Goal: Task Accomplishment & Management: Use online tool/utility

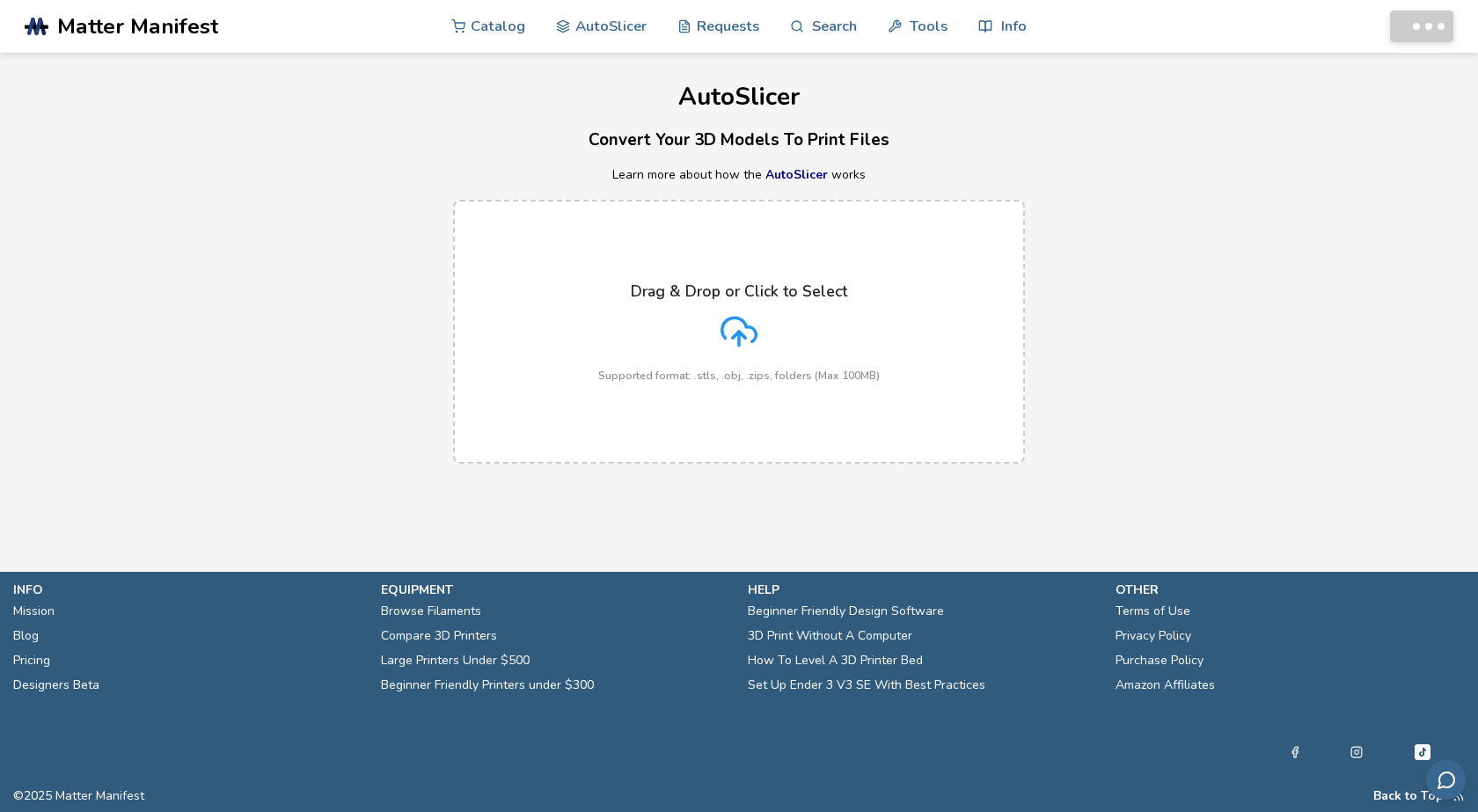
click at [718, 299] on p "Drag & Drop or Click to Select" at bounding box center [739, 291] width 217 height 18
click at [0, 0] on input "Drag & Drop or Click to Select Supported format: .stls, .obj, .zips, folders (M…" at bounding box center [0, 0] width 0 height 0
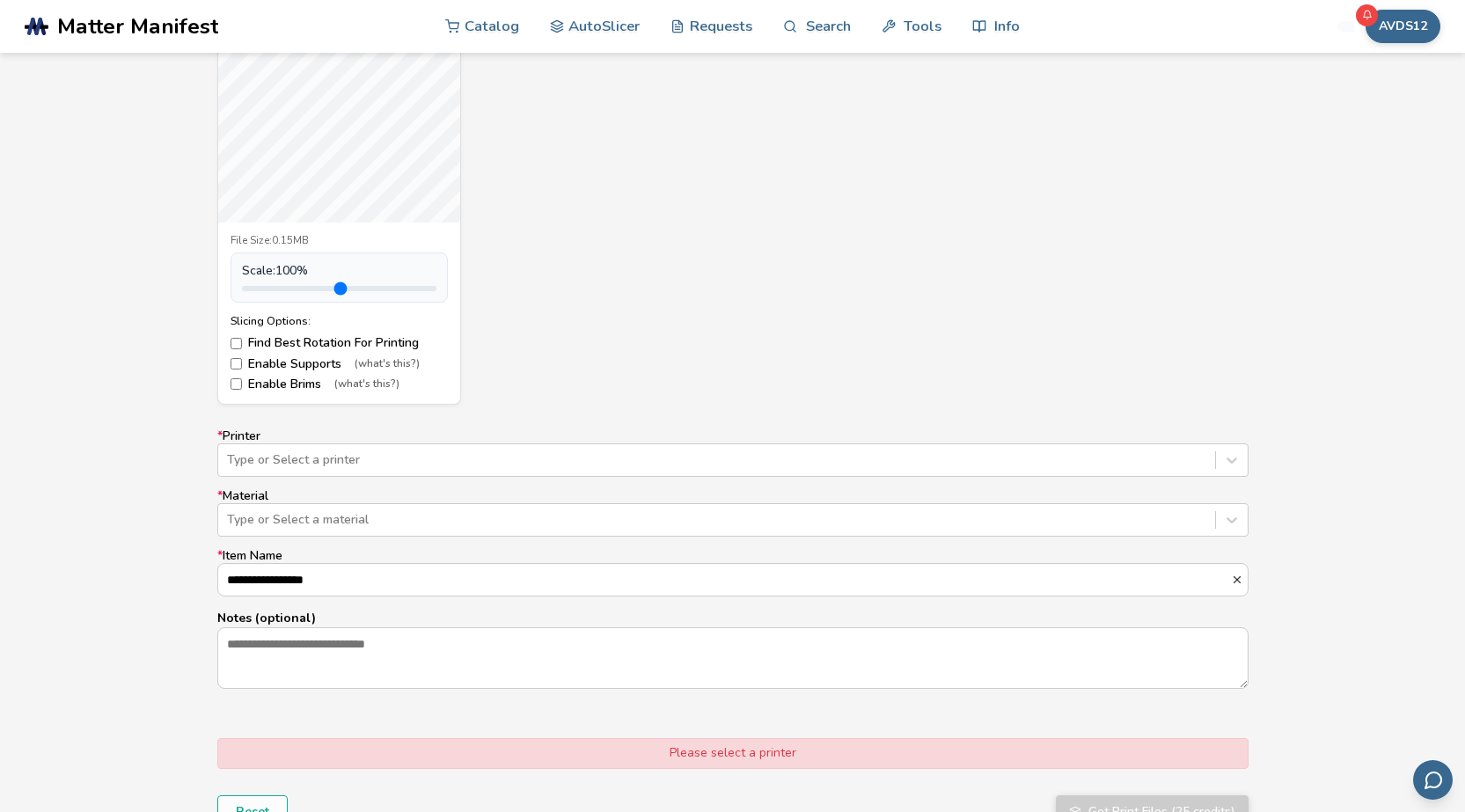
scroll to position [792, 0]
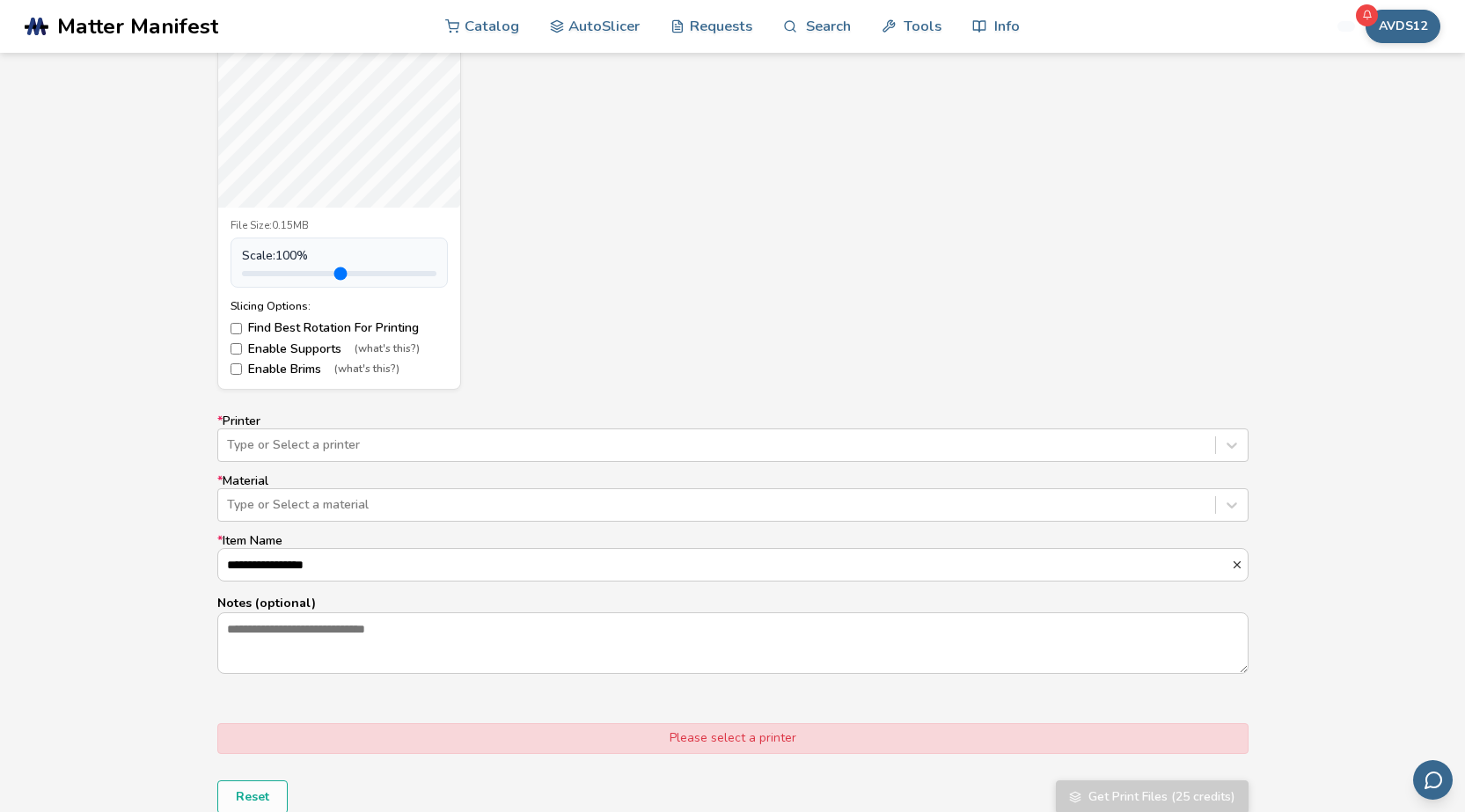
click at [464, 423] on label "* Printer Type or Select a printer" at bounding box center [733, 438] width 1032 height 48
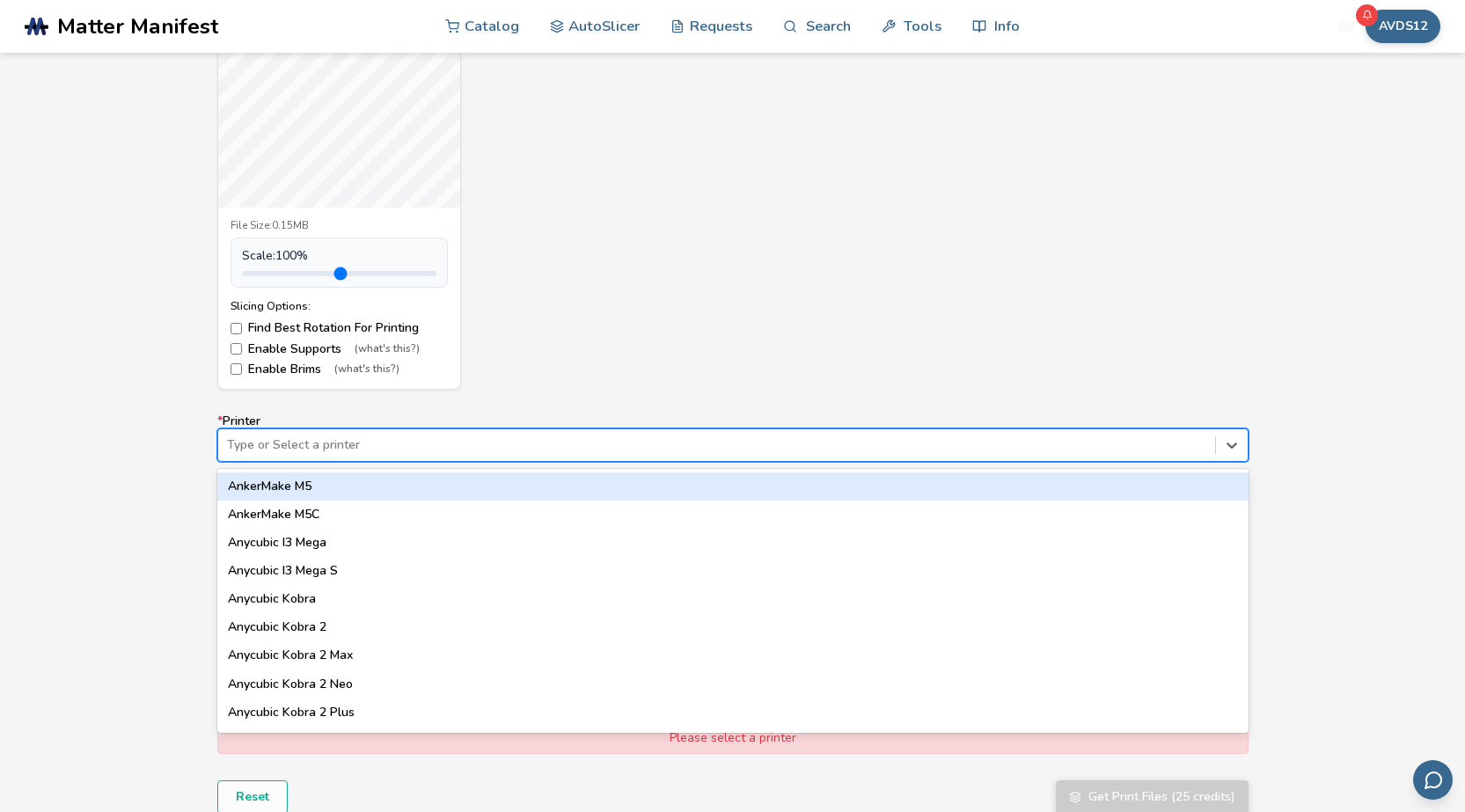
click at [437, 451] on div at bounding box center [716, 445] width 979 height 18
type input "*****"
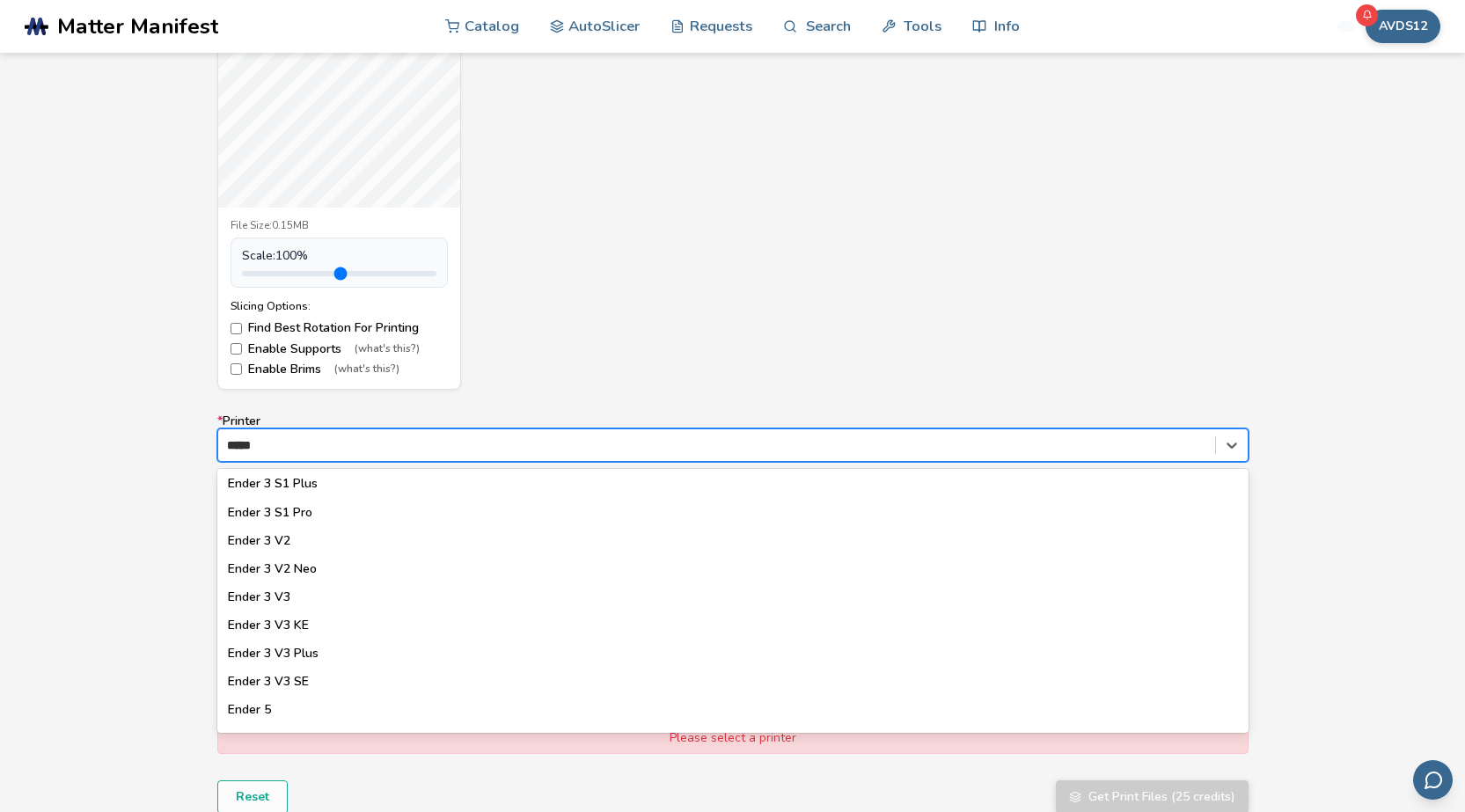
scroll to position [176, 0]
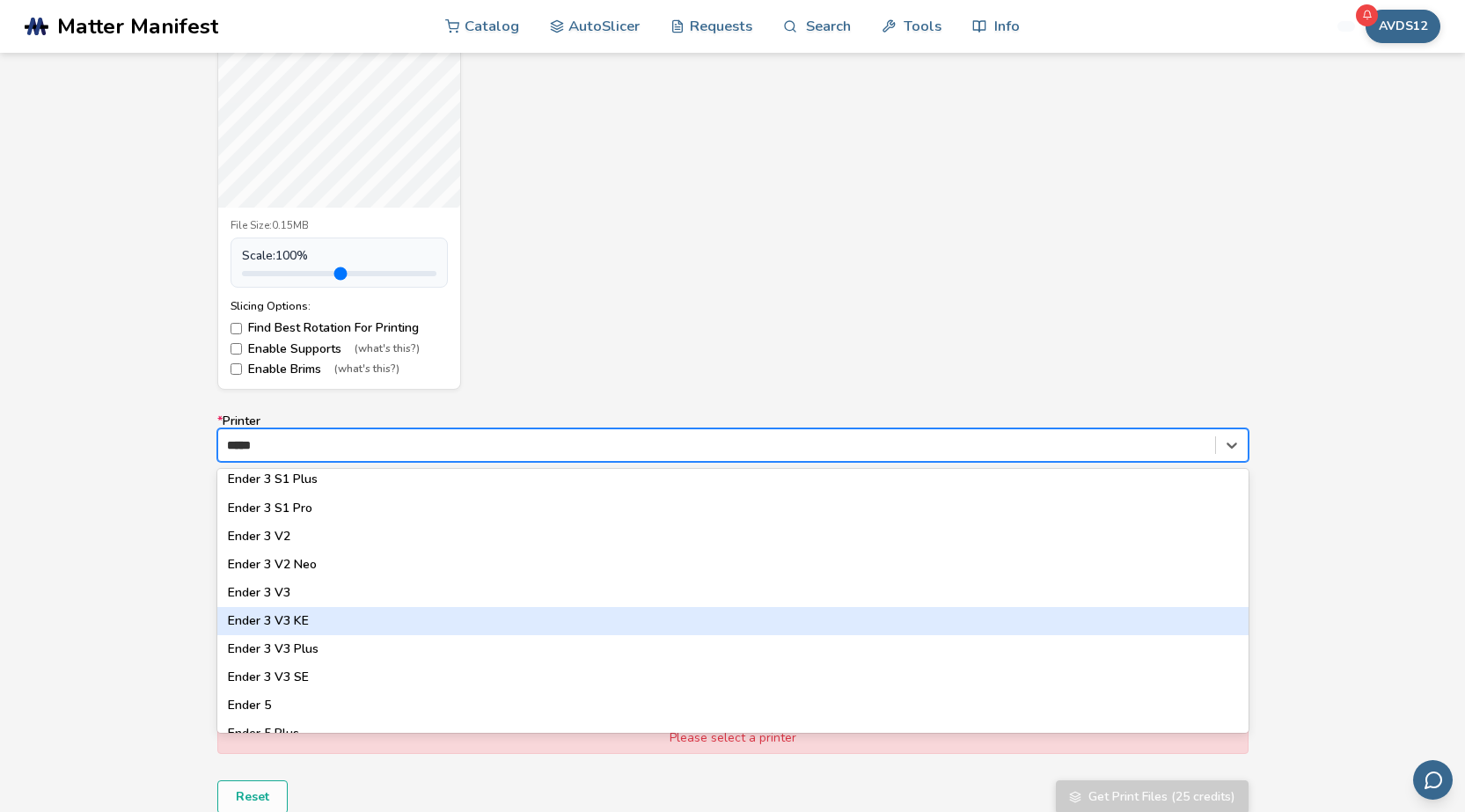
click at [348, 626] on div "Ender 3 V3 KE" at bounding box center [733, 621] width 1032 height 28
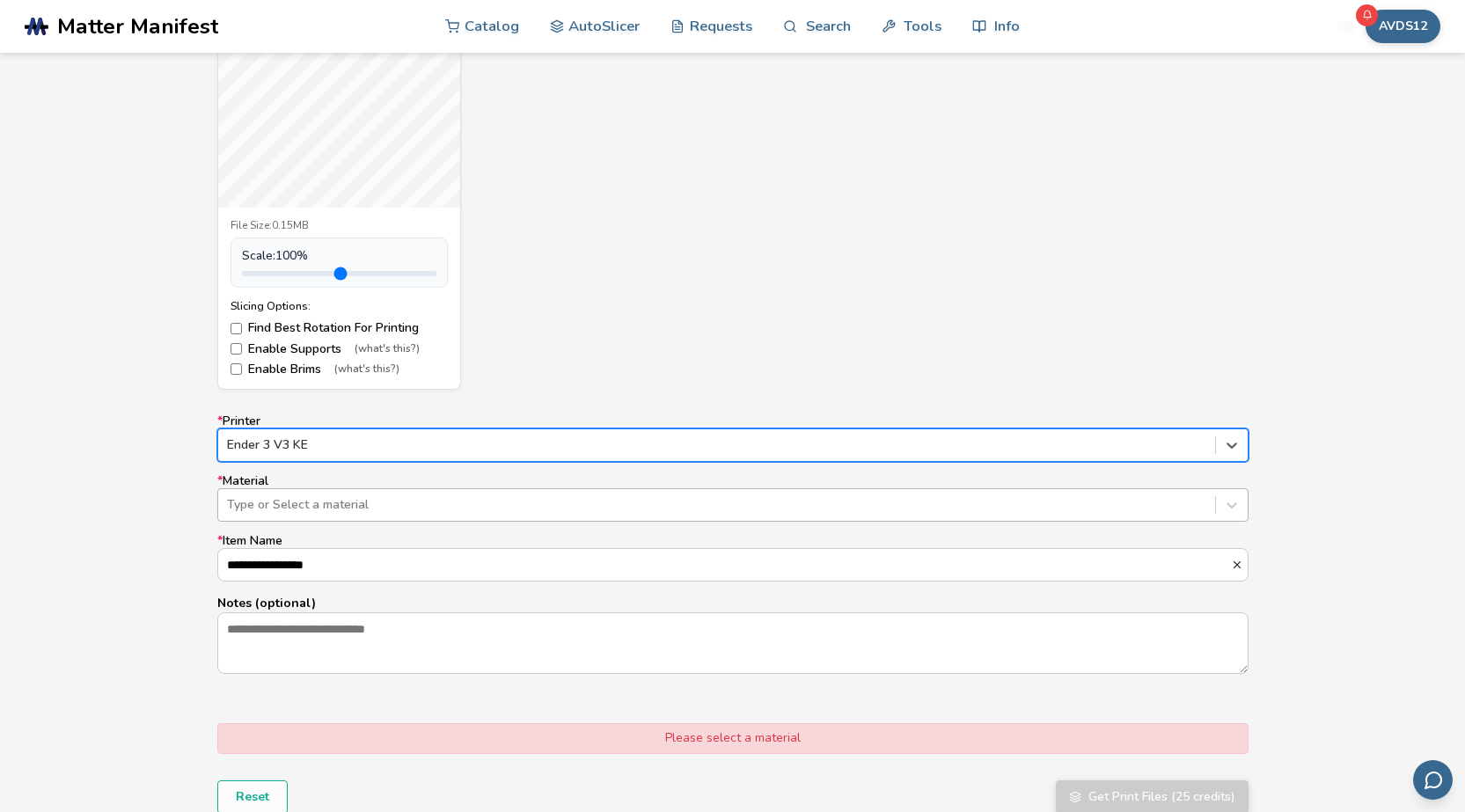
click at [399, 505] on div at bounding box center [716, 505] width 979 height 18
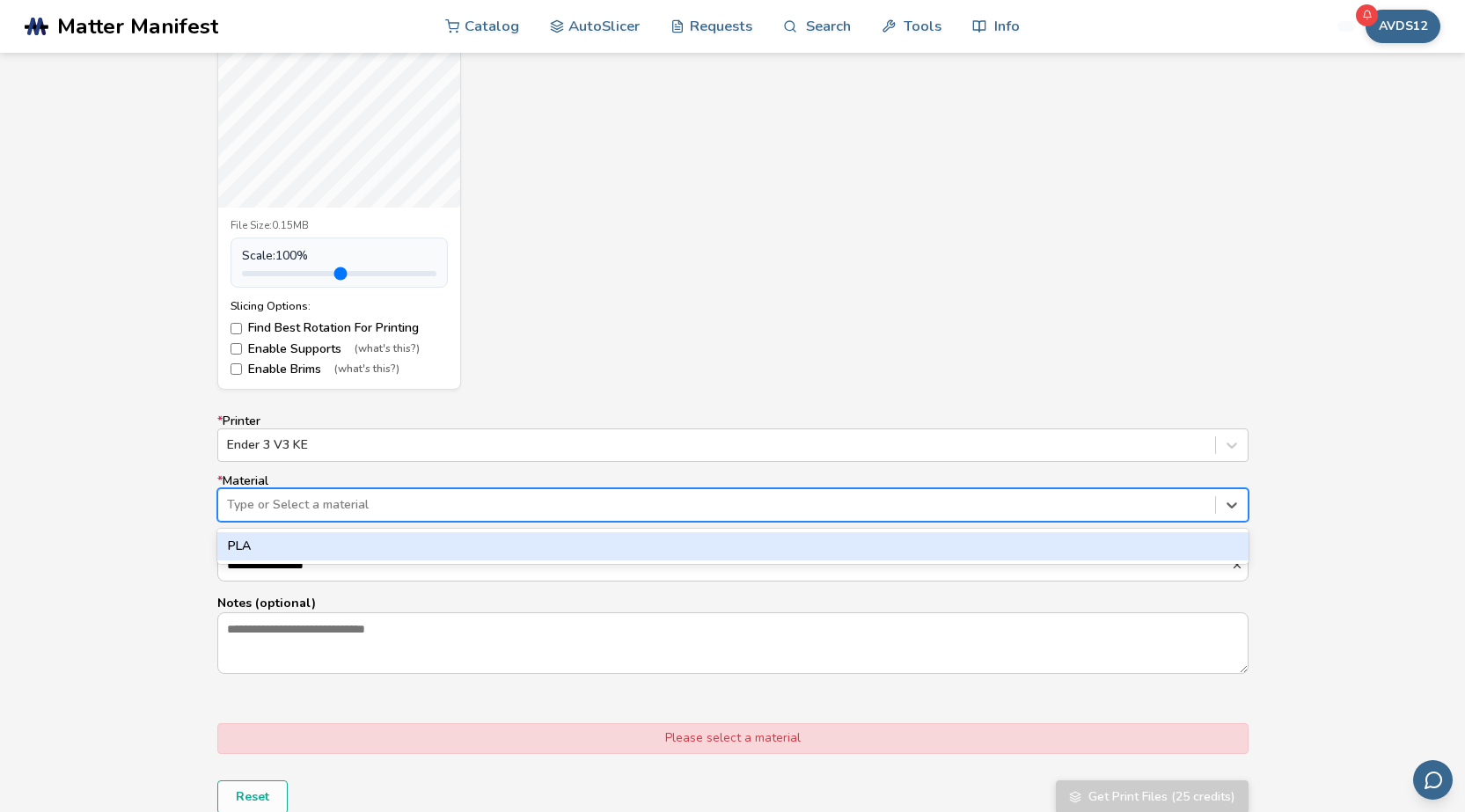
click at [386, 549] on div "PLA" at bounding box center [733, 547] width 1032 height 28
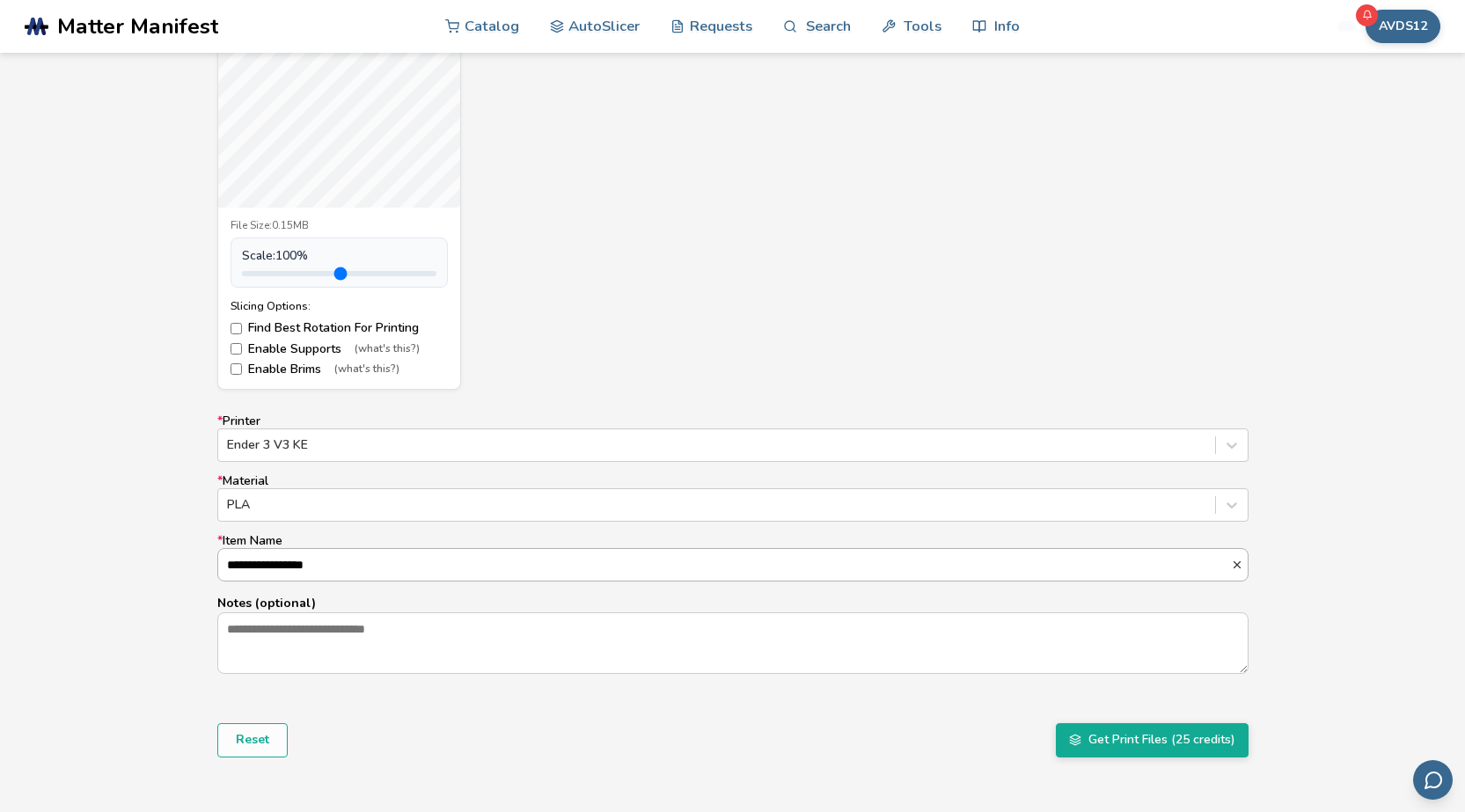
click at [315, 564] on input "**********" at bounding box center [725, 565] width 1013 height 32
type input "**********"
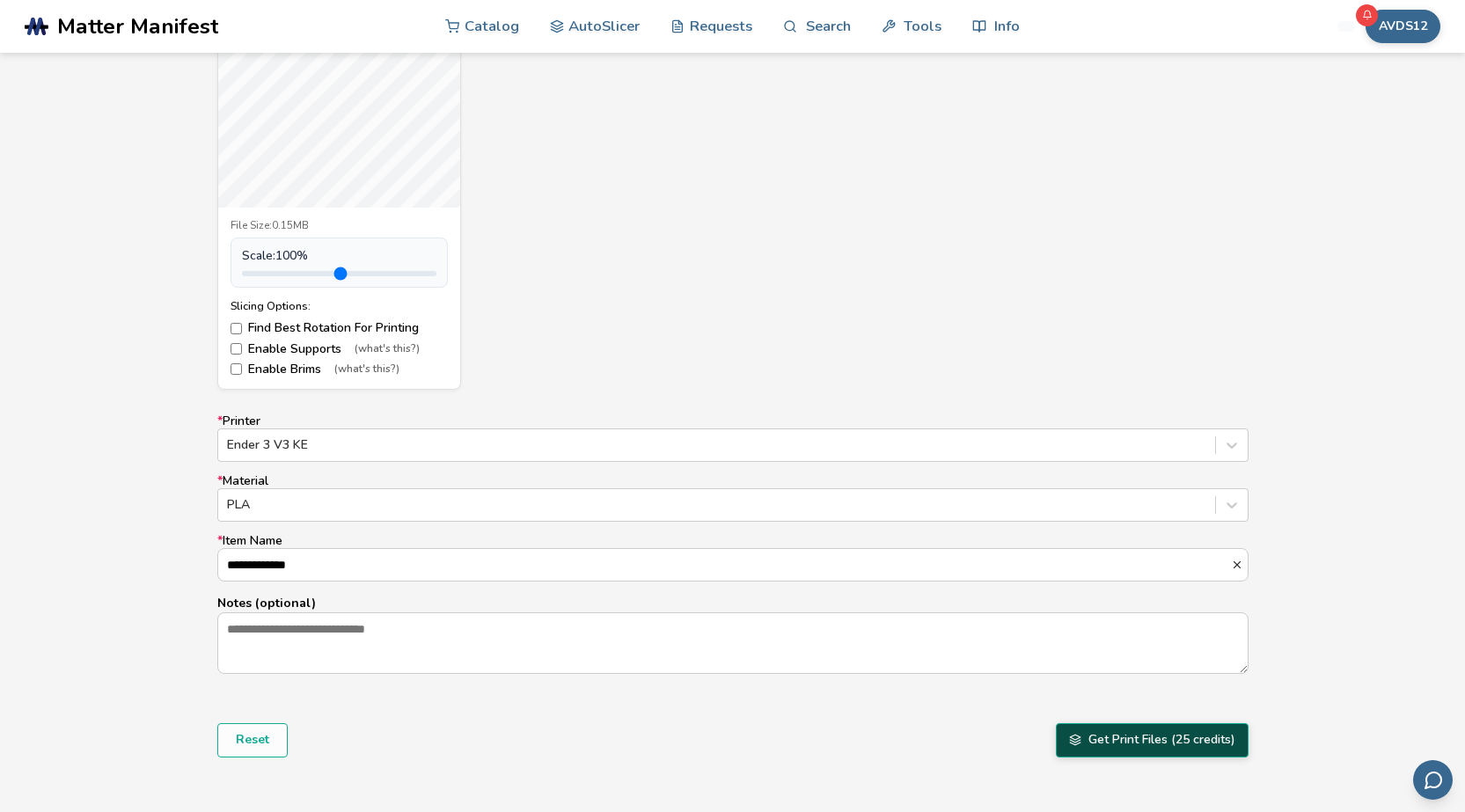
click at [1146, 732] on button "Get Print Files (25 credits)" at bounding box center [1152, 740] width 193 height 34
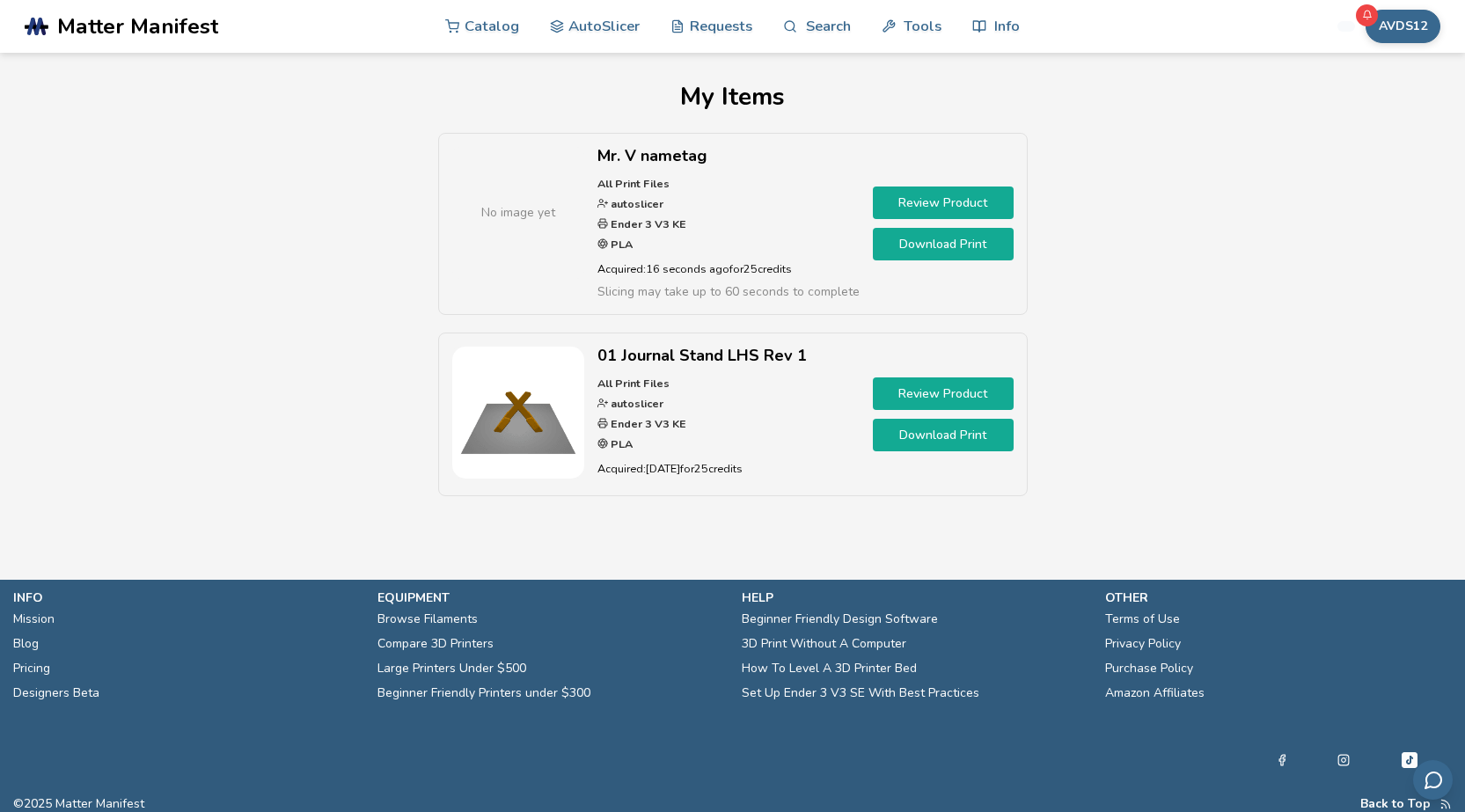
click at [1160, 219] on div "No image yet Mr. V nametag All Print Files autoslicer Ender 3 V3 KE PLA Acquire…" at bounding box center [732, 323] width 1406 height 381
click at [950, 243] on link "Download Print" at bounding box center [943, 244] width 141 height 33
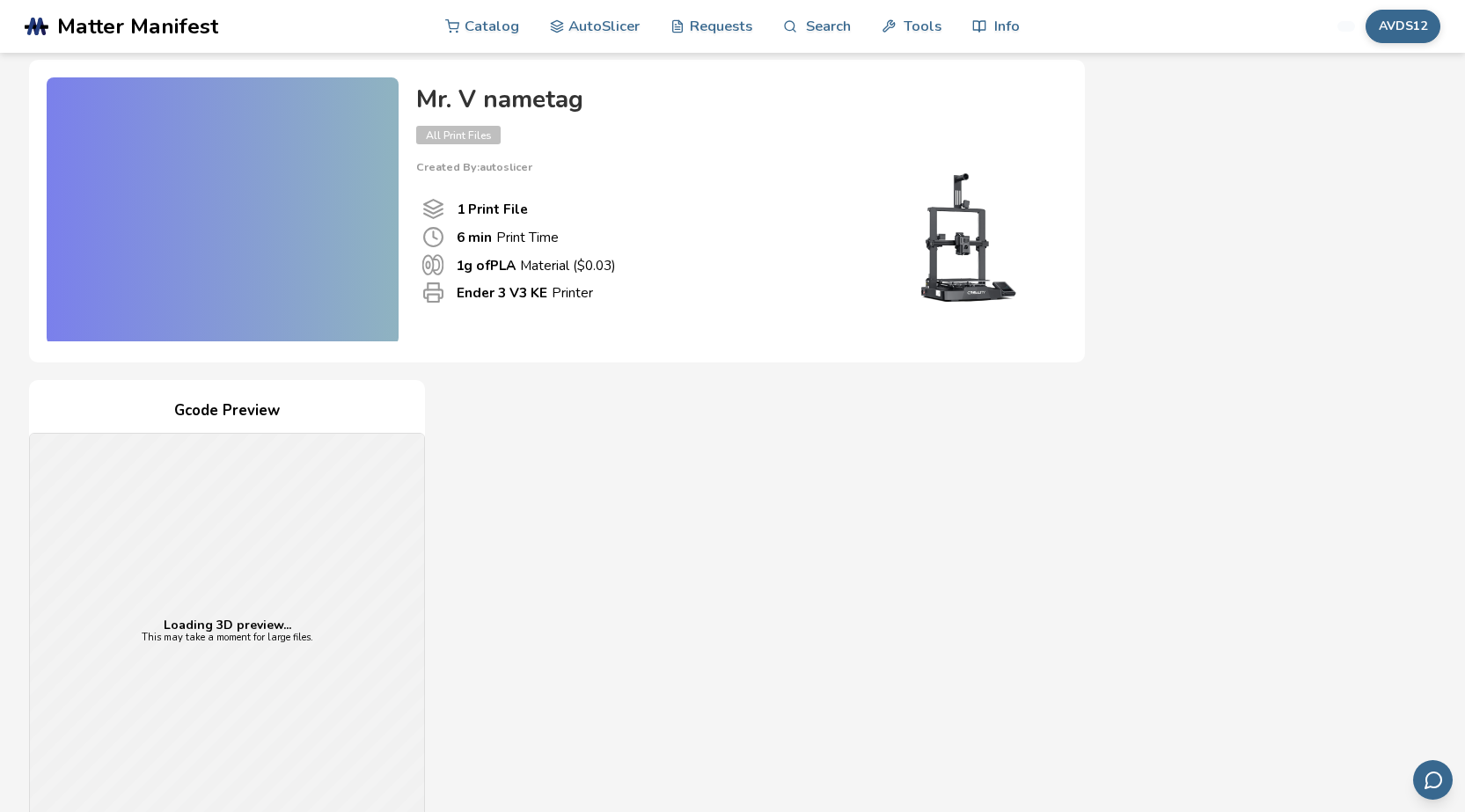
scroll to position [528, 0]
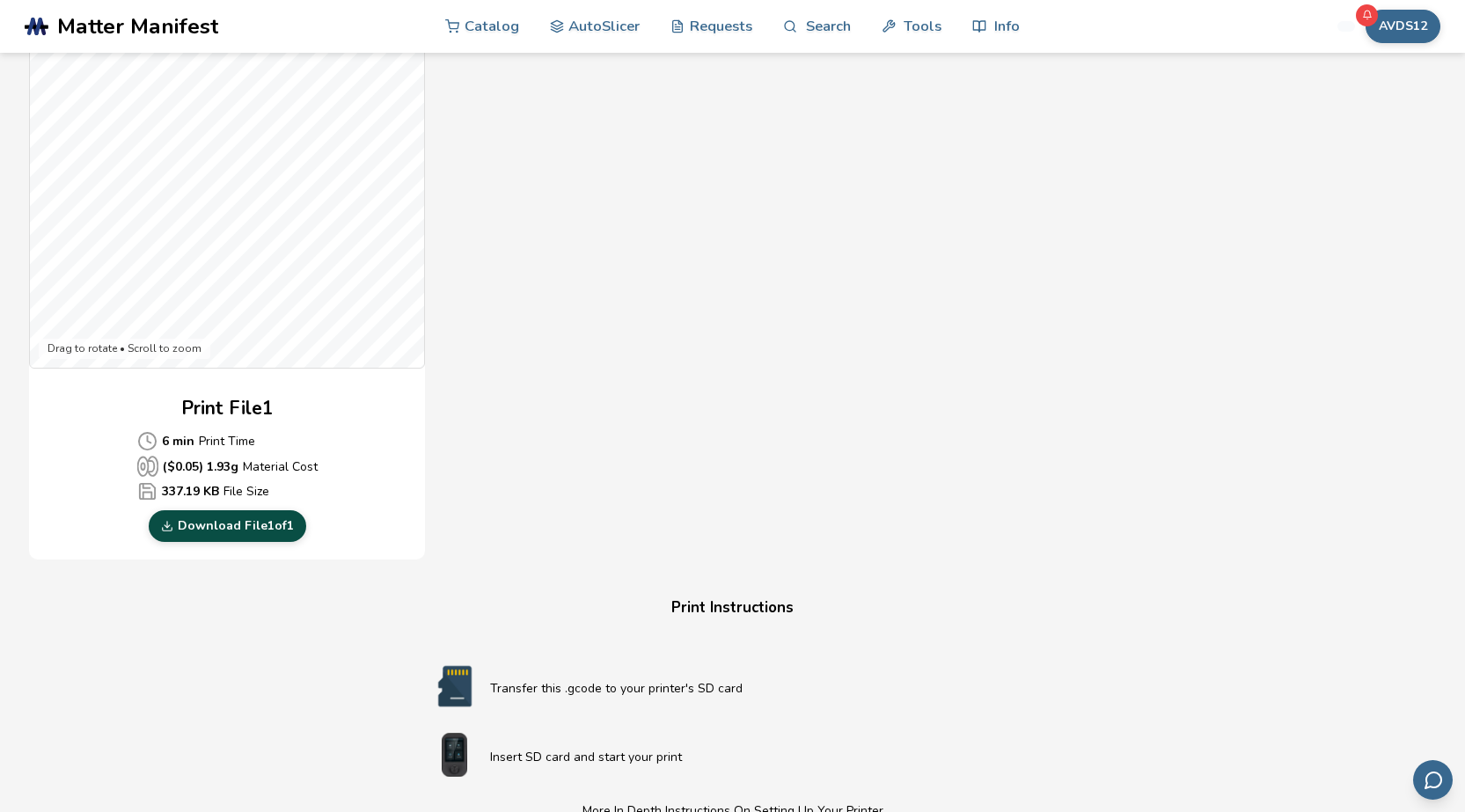
click at [274, 532] on link "Download File 1 of 1" at bounding box center [228, 526] width 157 height 32
click at [608, 21] on link "AutoSlicer" at bounding box center [594, 25] width 90 height 53
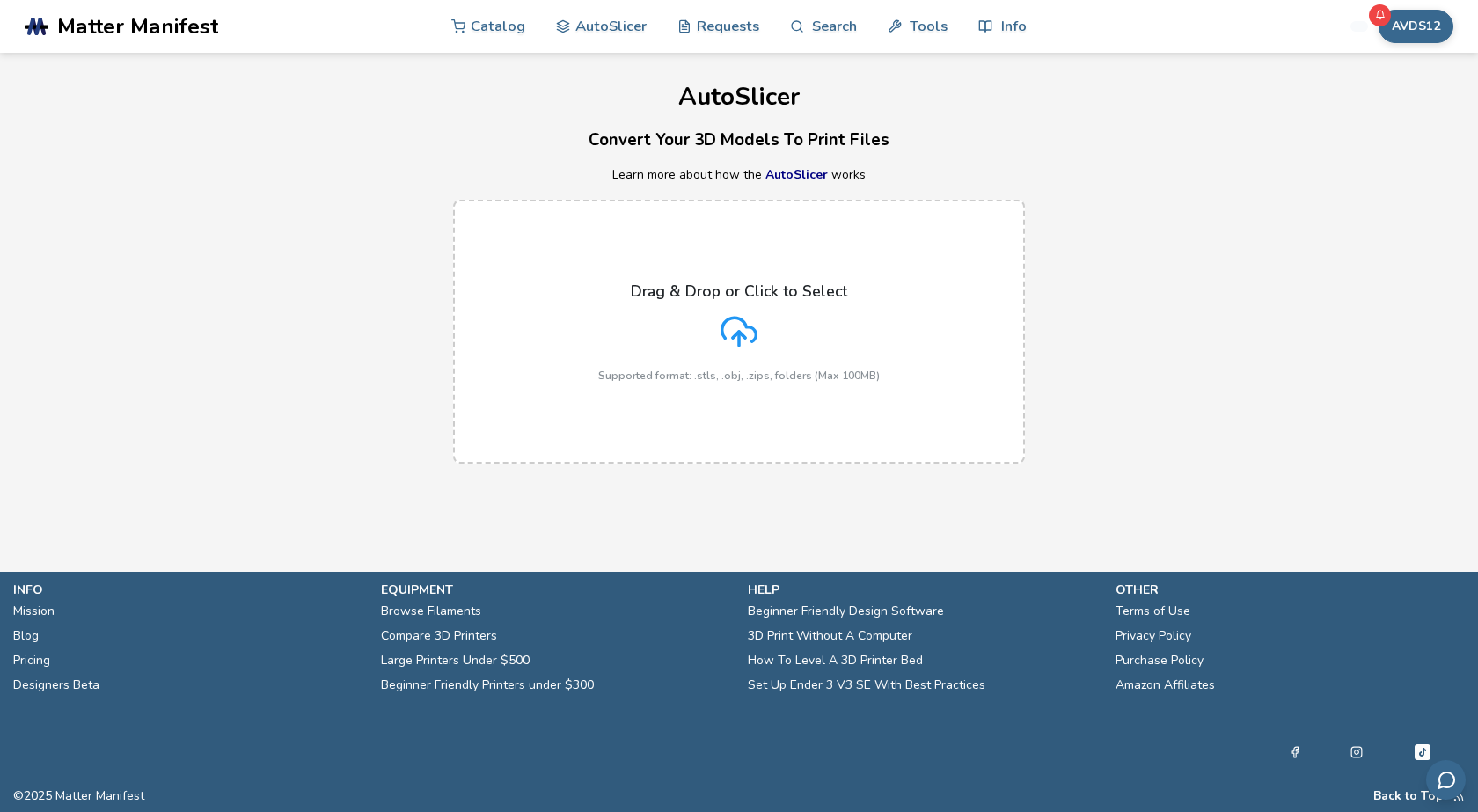
click at [763, 334] on div "Drag & Drop or Click to Select Supported format: .stls, .obj, .zips, folders (M…" at bounding box center [739, 332] width 281 height 99
click at [0, 0] on input "Drag & Drop or Click to Select Supported format: .stls, .obj, .zips, folders (M…" at bounding box center [0, 0] width 0 height 0
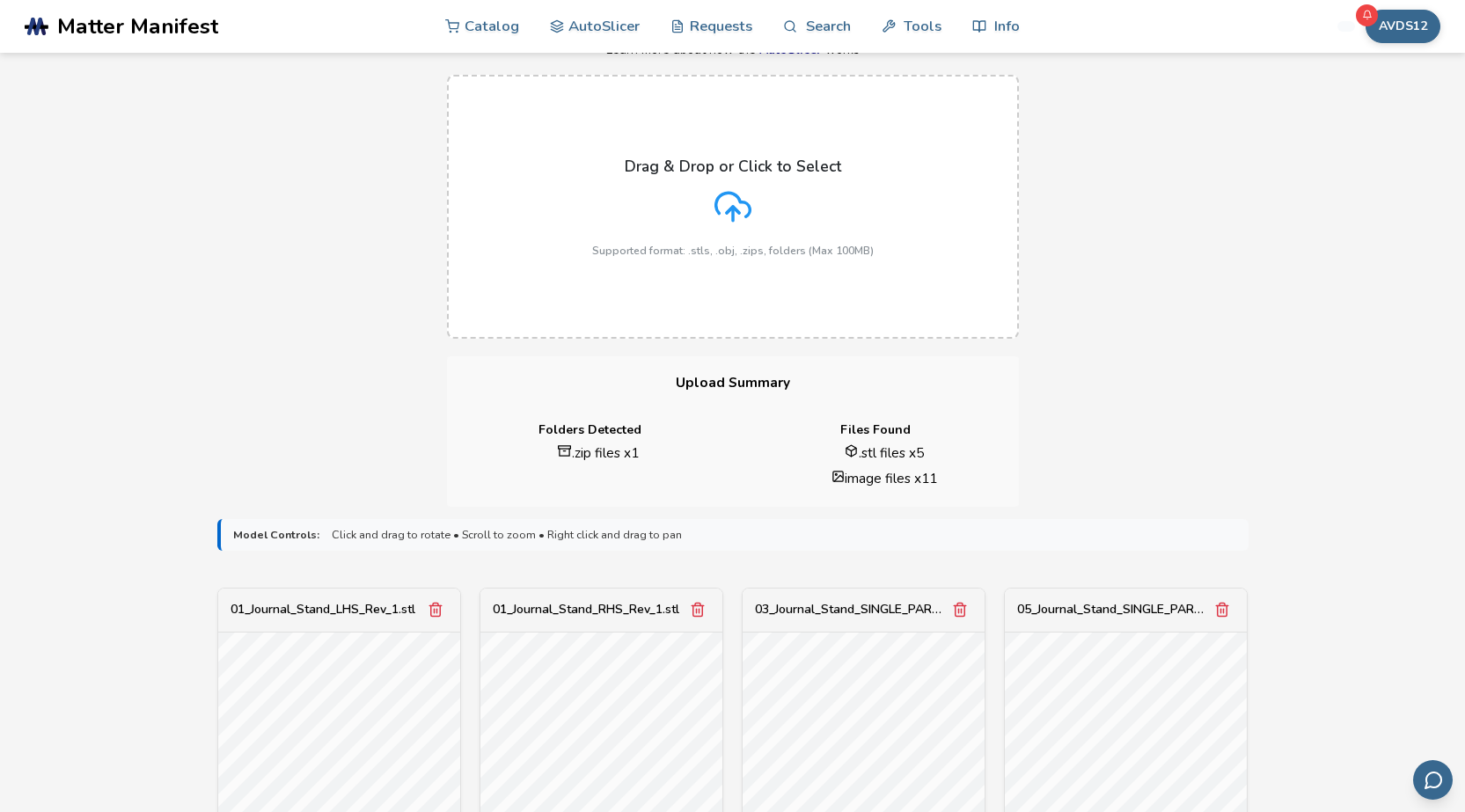
scroll to position [528, 0]
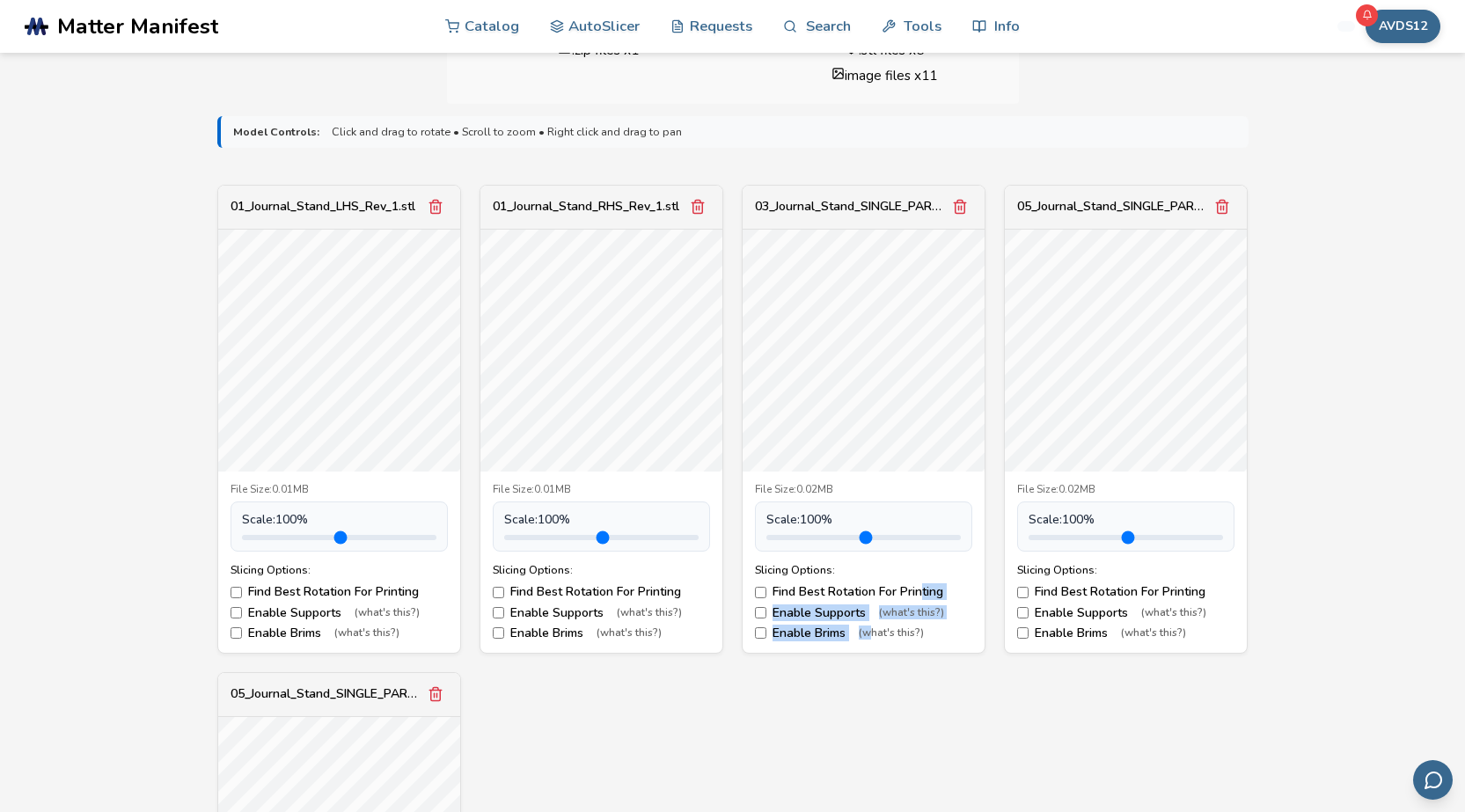
drag, startPoint x: 870, startPoint y: 711, endPoint x: 925, endPoint y: 586, distance: 136.6
click at [925, 586] on div "01_Journal_Stand_LHS_Rev_1.stl File Size: 0.01MB Scale: 100 % Slicing Options: …" at bounding box center [733, 663] width 1032 height 956
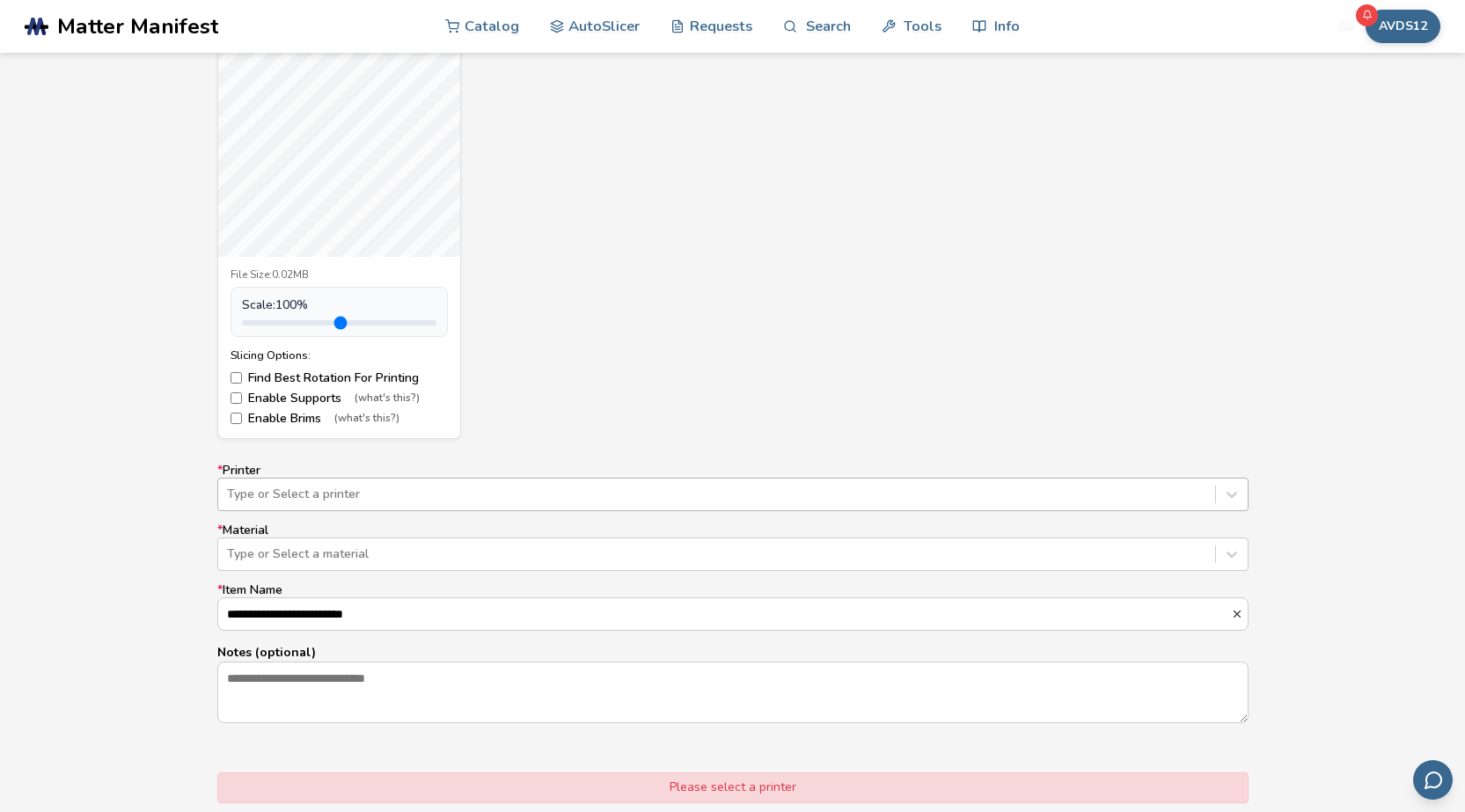
scroll to position [1231, 0]
click at [276, 480] on div "Type or Select a printer" at bounding box center [717, 492] width 997 height 25
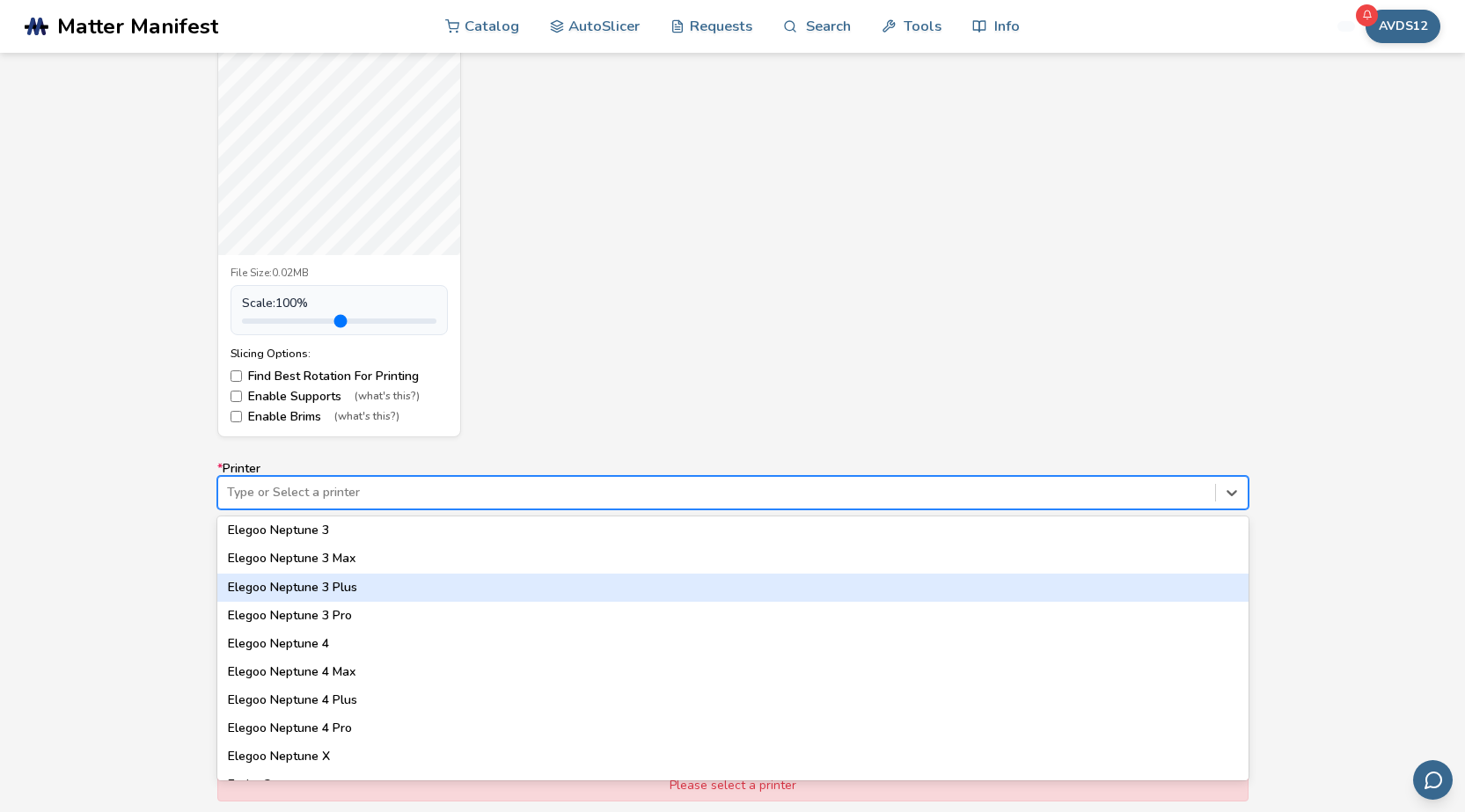
scroll to position [1144, 0]
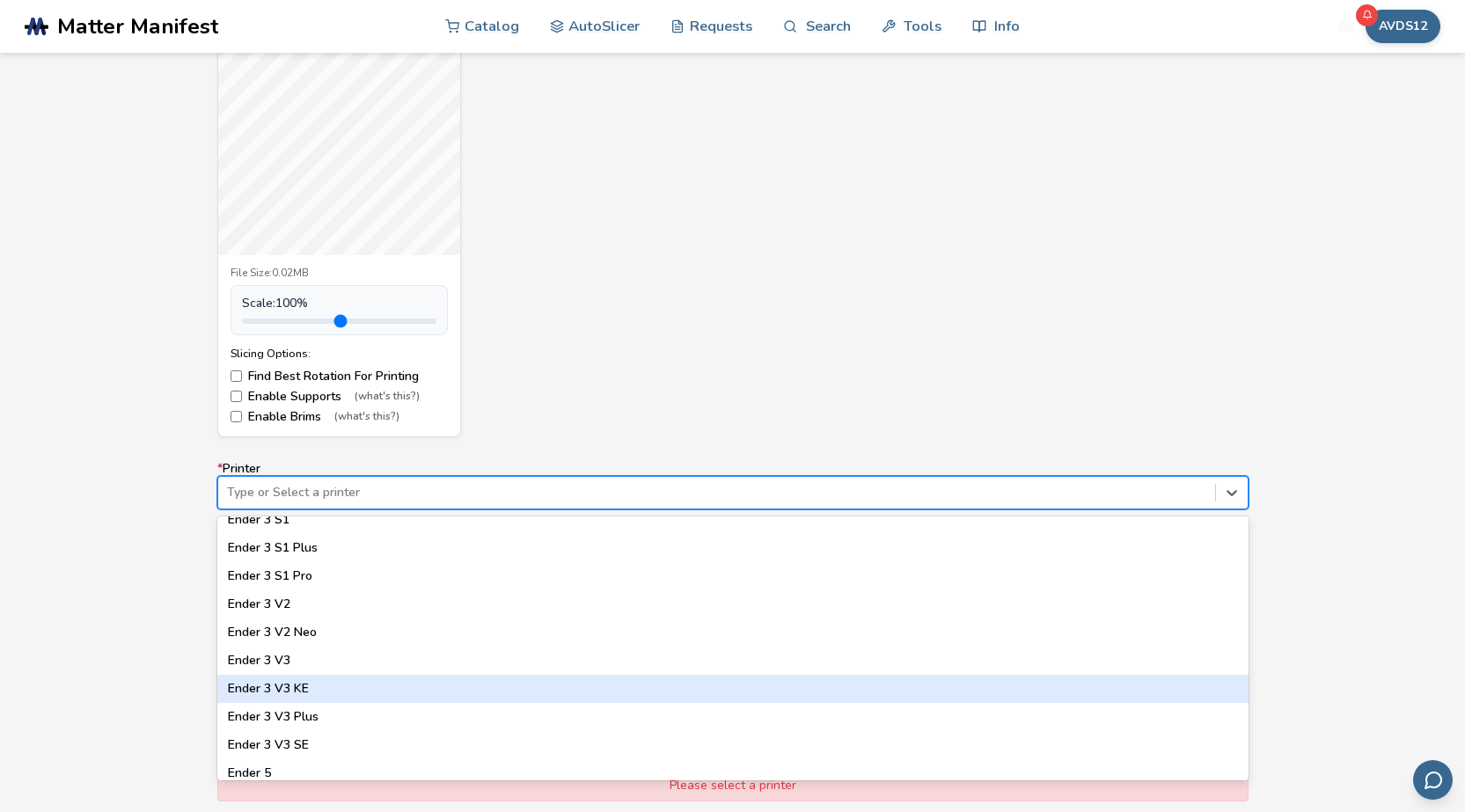
click at [317, 684] on div "Ender 3 V3 KE" at bounding box center [733, 689] width 1032 height 28
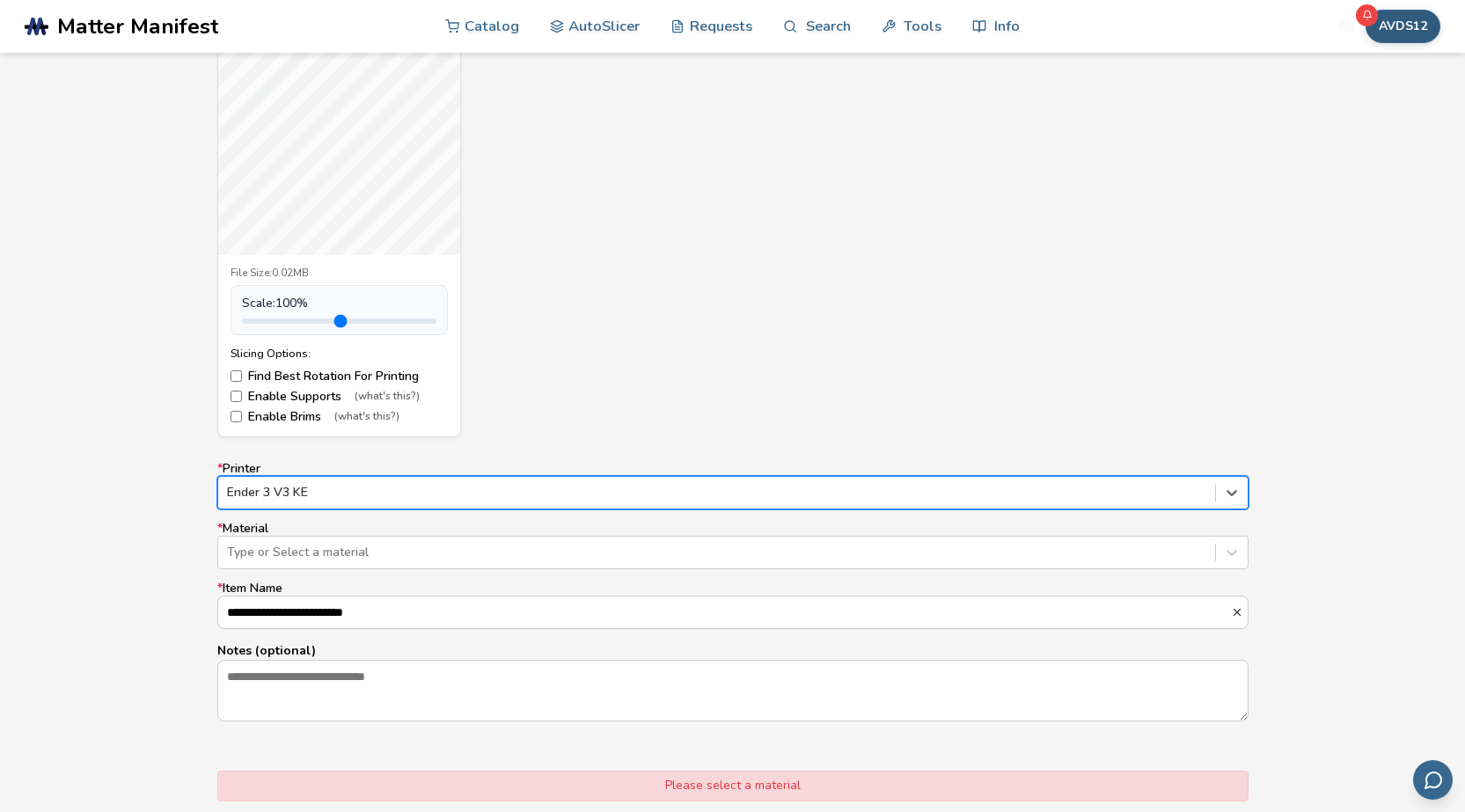
click at [1387, 28] on button "AVDS12" at bounding box center [1402, 27] width 75 height 34
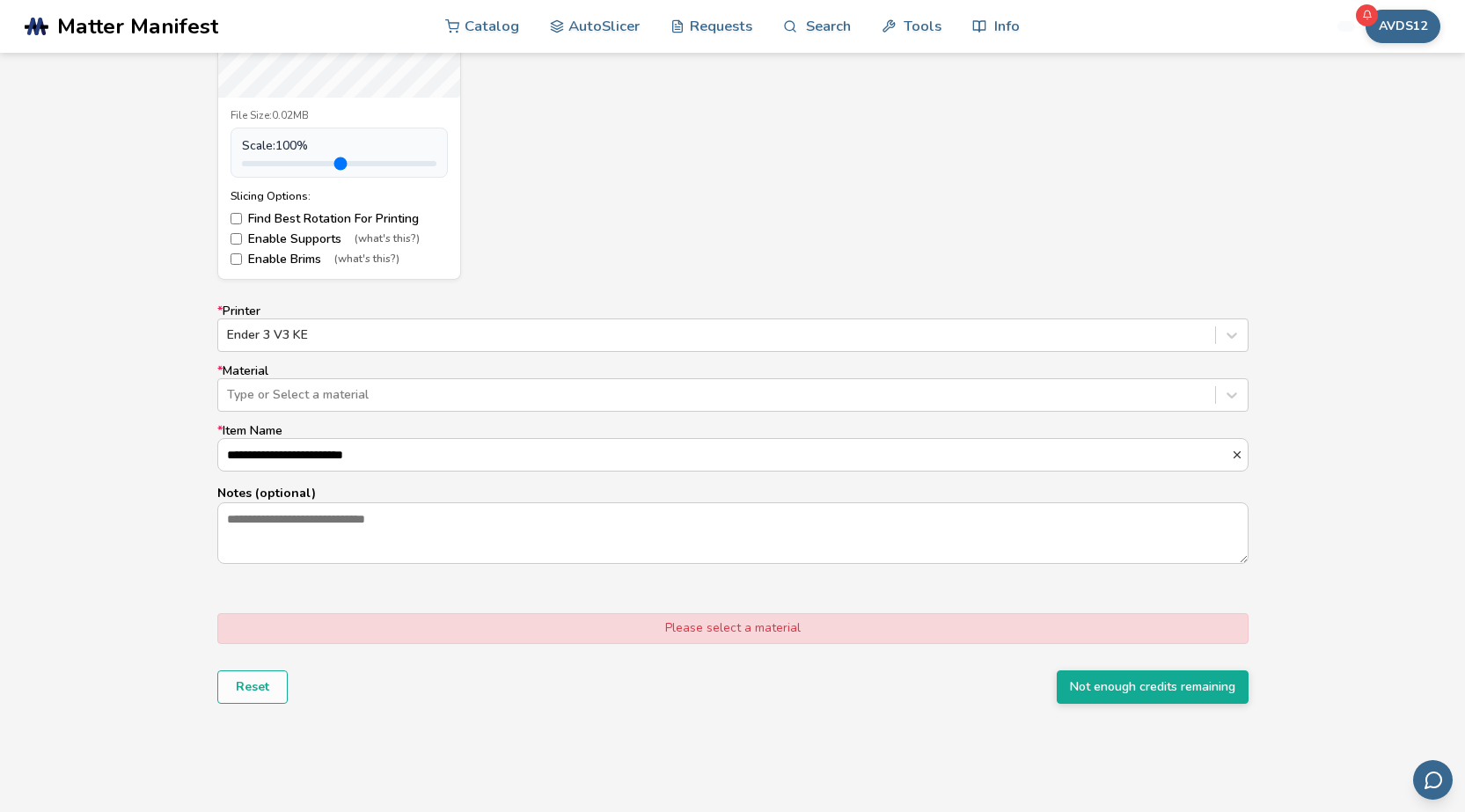
scroll to position [1643, 0]
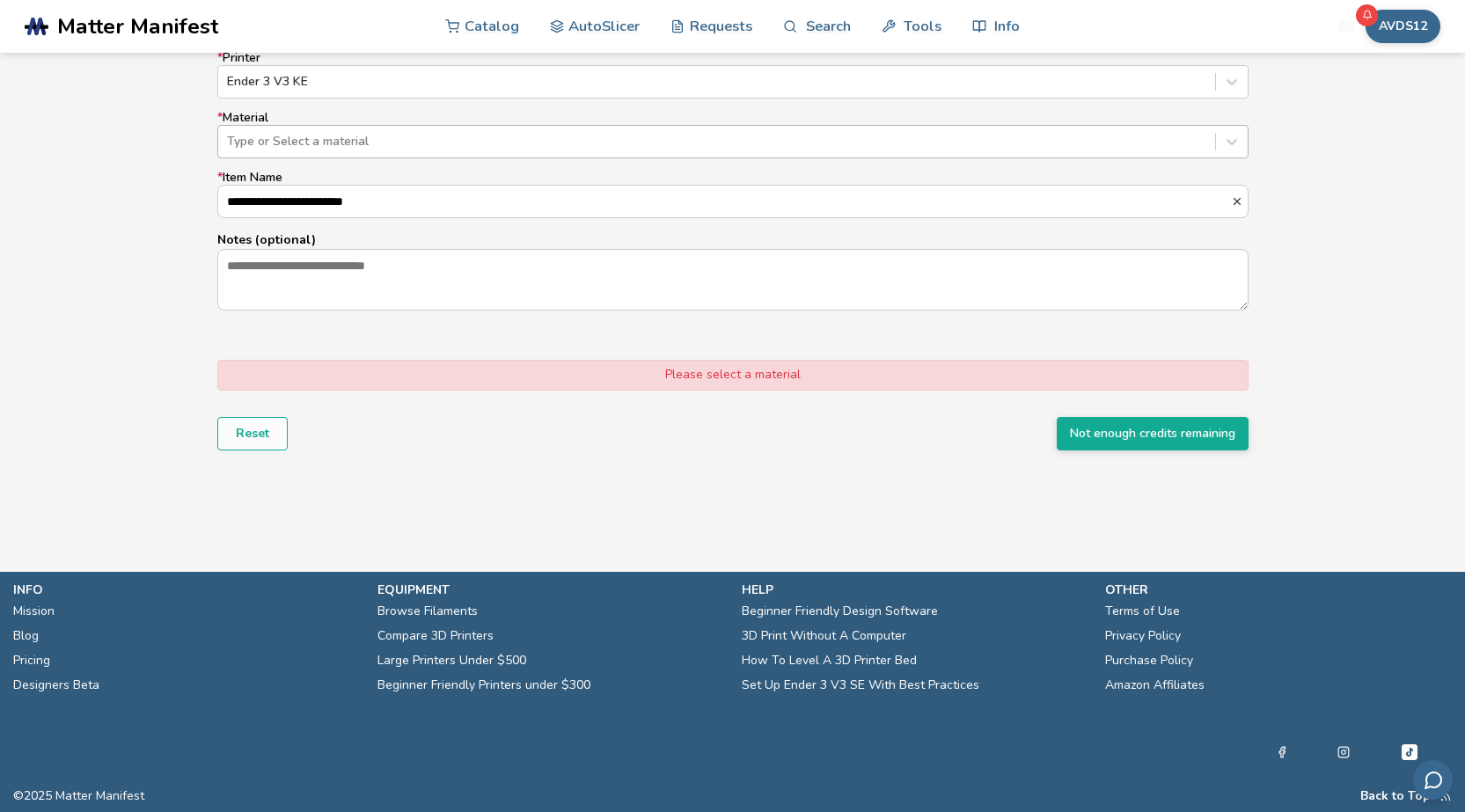
click at [375, 150] on div at bounding box center [716, 142] width 979 height 18
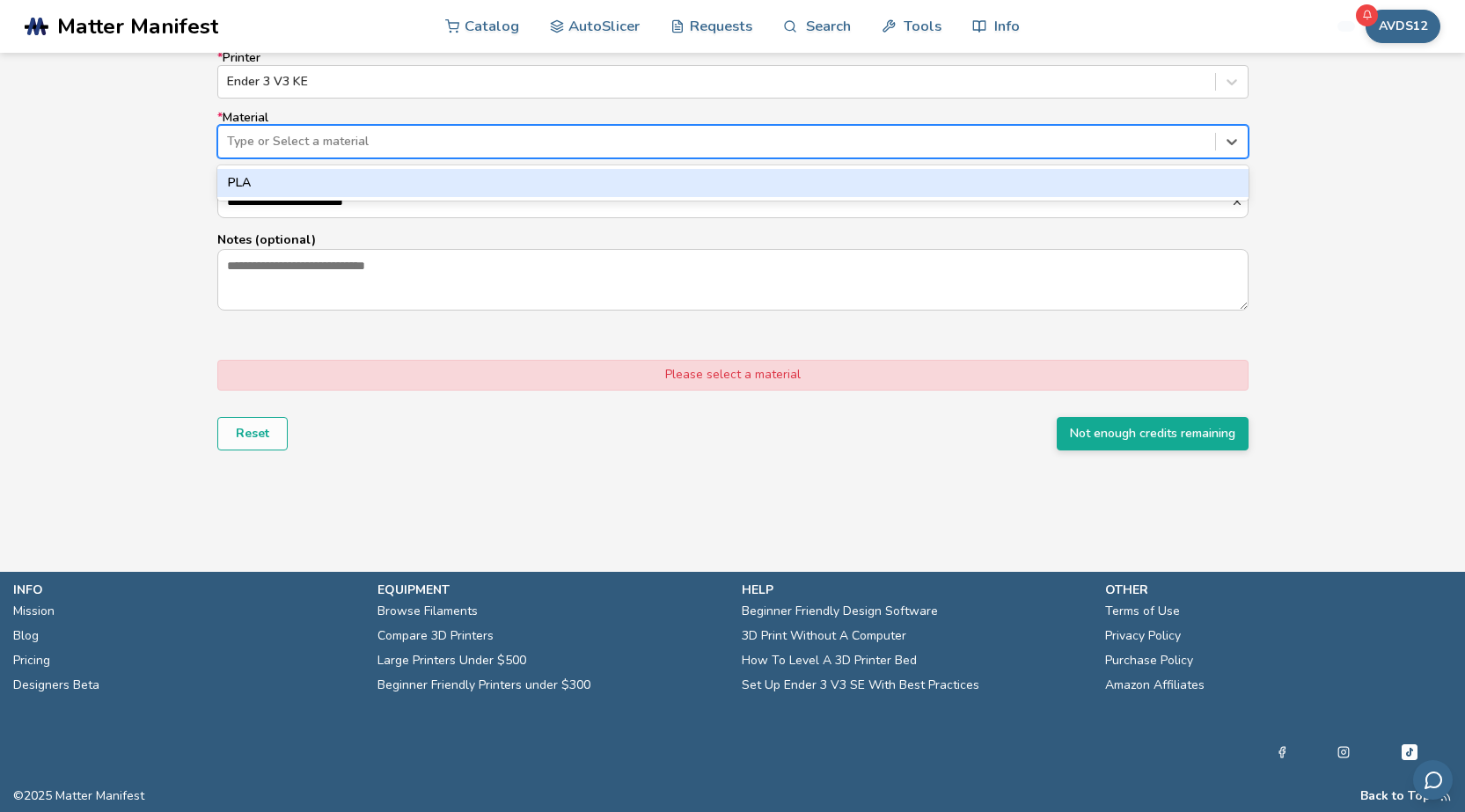
click at [383, 181] on div "PLA" at bounding box center [733, 183] width 1032 height 28
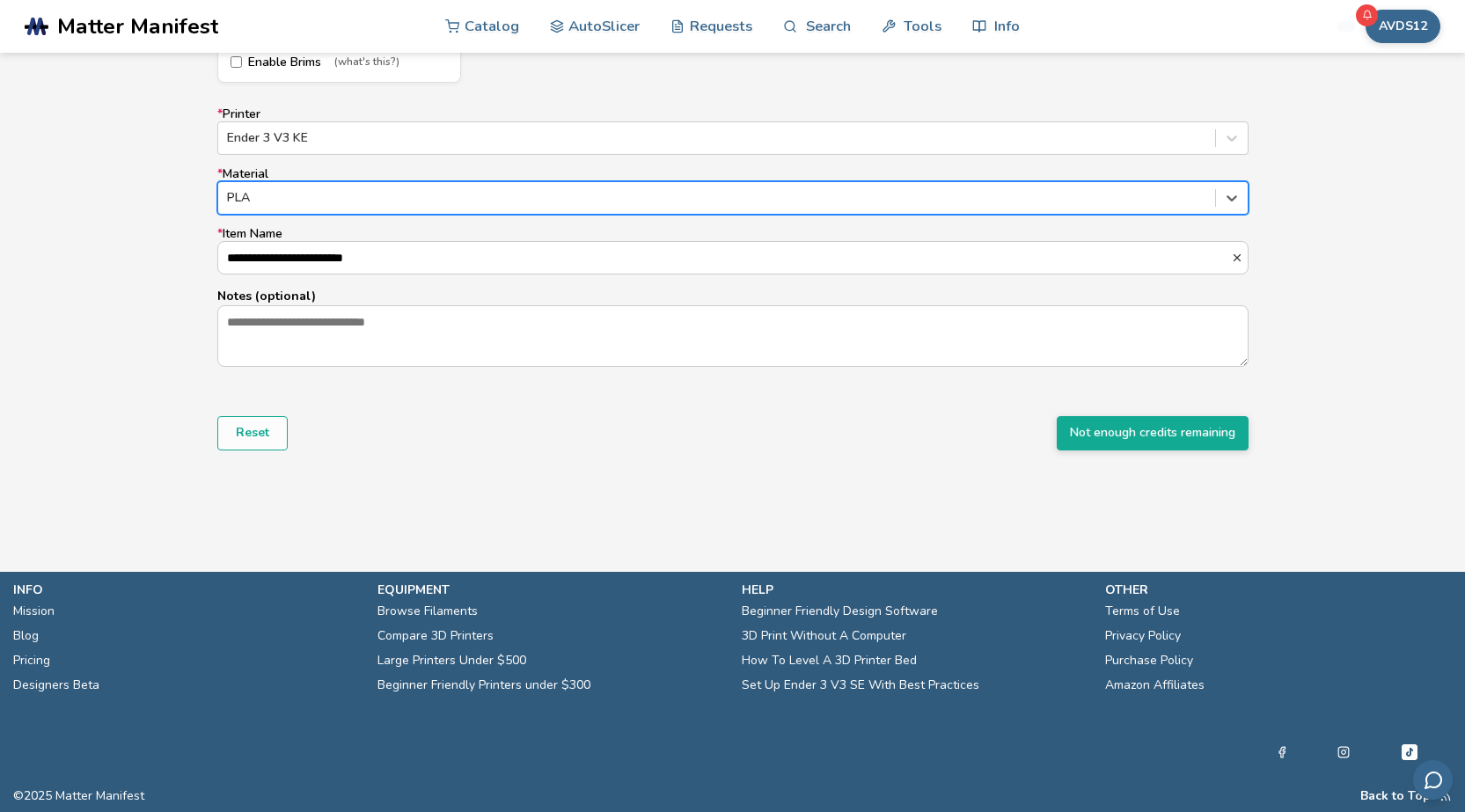
scroll to position [1586, 0]
click at [1108, 428] on button "Not enough credits remaining" at bounding box center [1152, 433] width 192 height 34
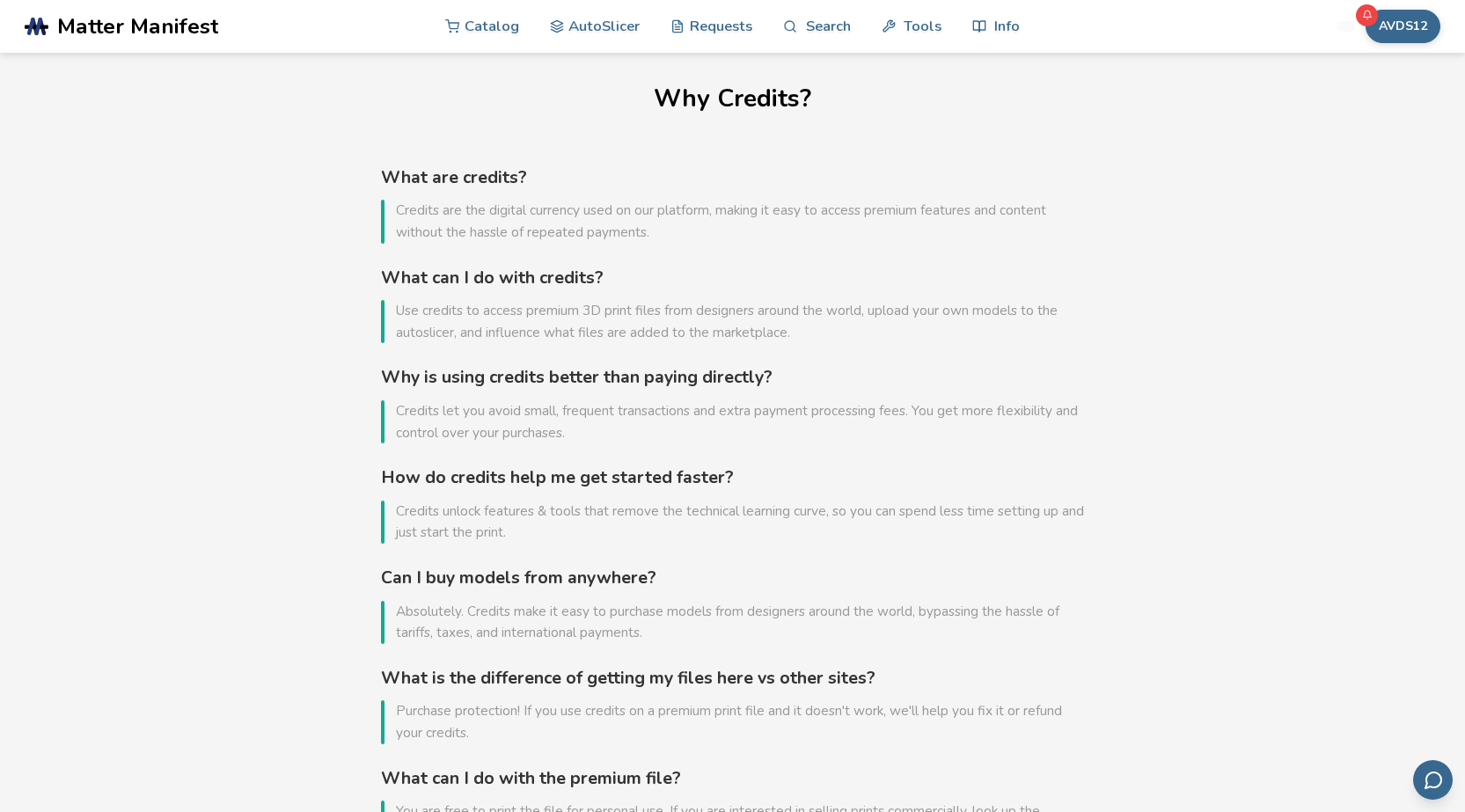
scroll to position [616, 0]
